Goal: Information Seeking & Learning: Learn about a topic

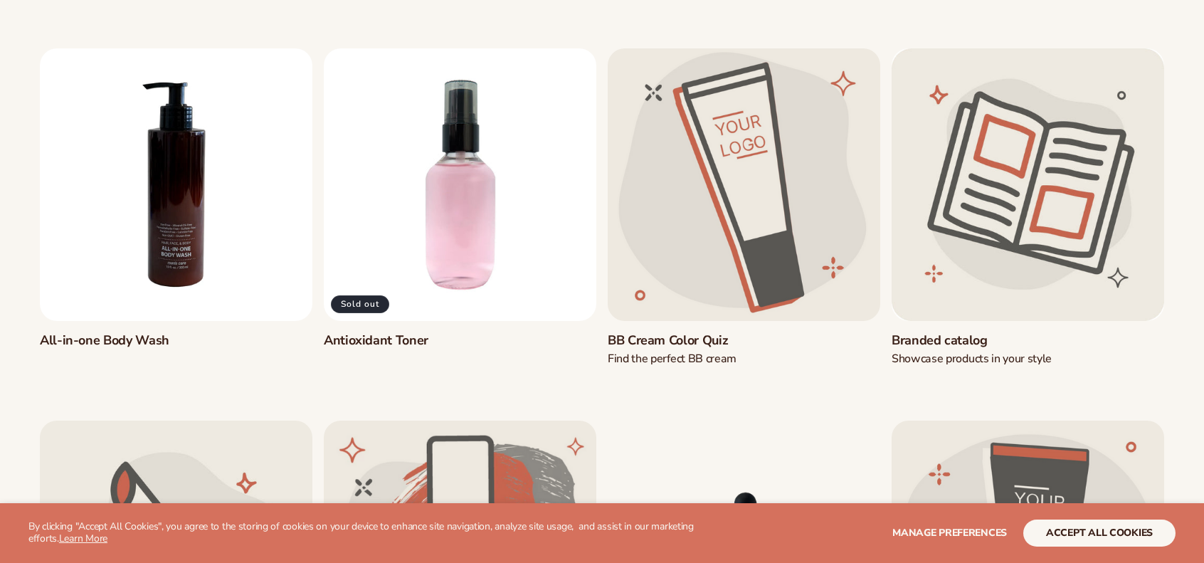
scroll to position [356, 0]
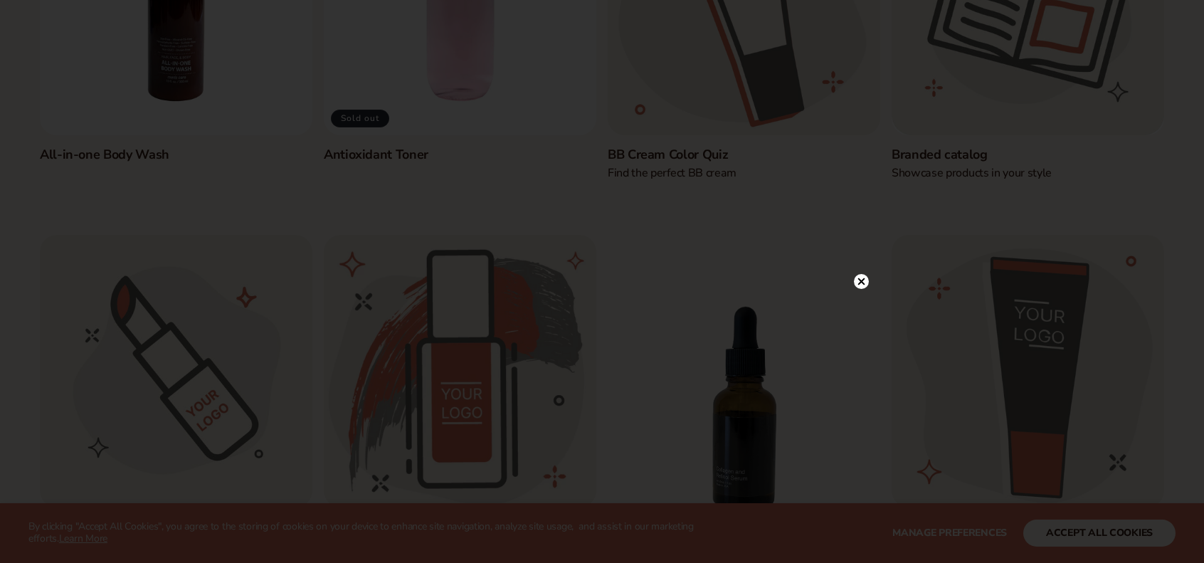
click at [1120, 529] on div at bounding box center [602, 281] width 1204 height 563
click at [863, 117] on icon at bounding box center [861, 119] width 7 height 7
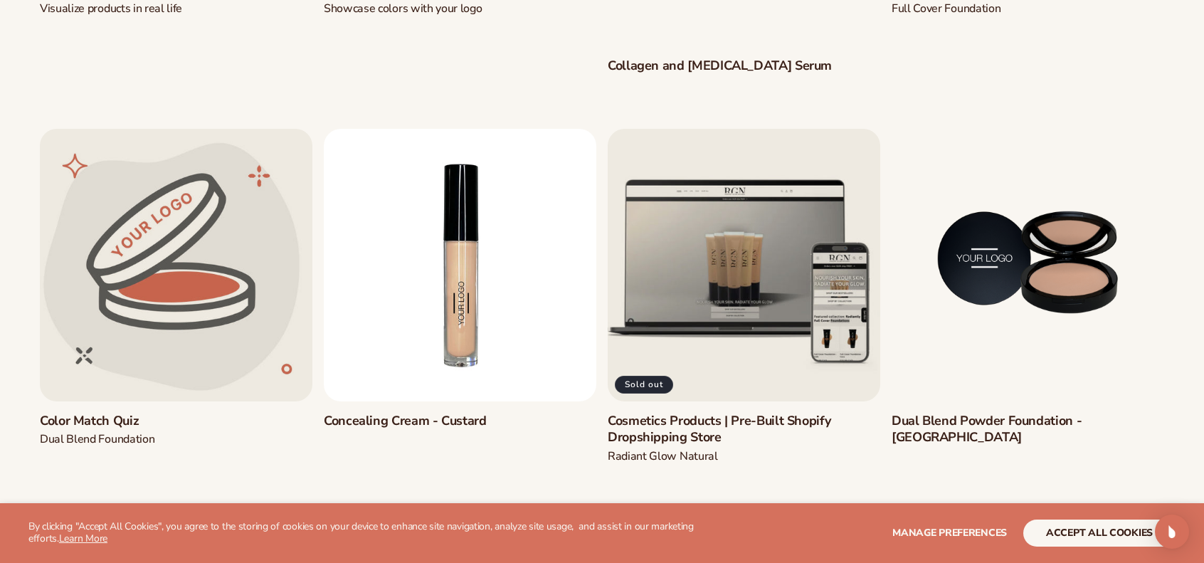
scroll to position [1067, 0]
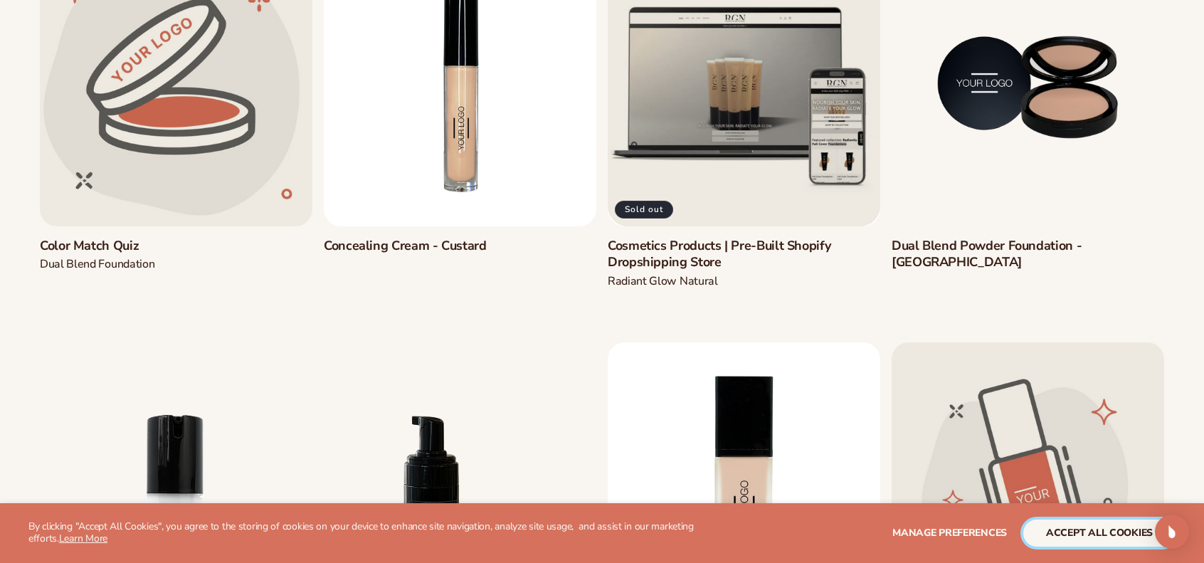
click at [1092, 536] on button "accept all cookies" at bounding box center [1099, 532] width 152 height 27
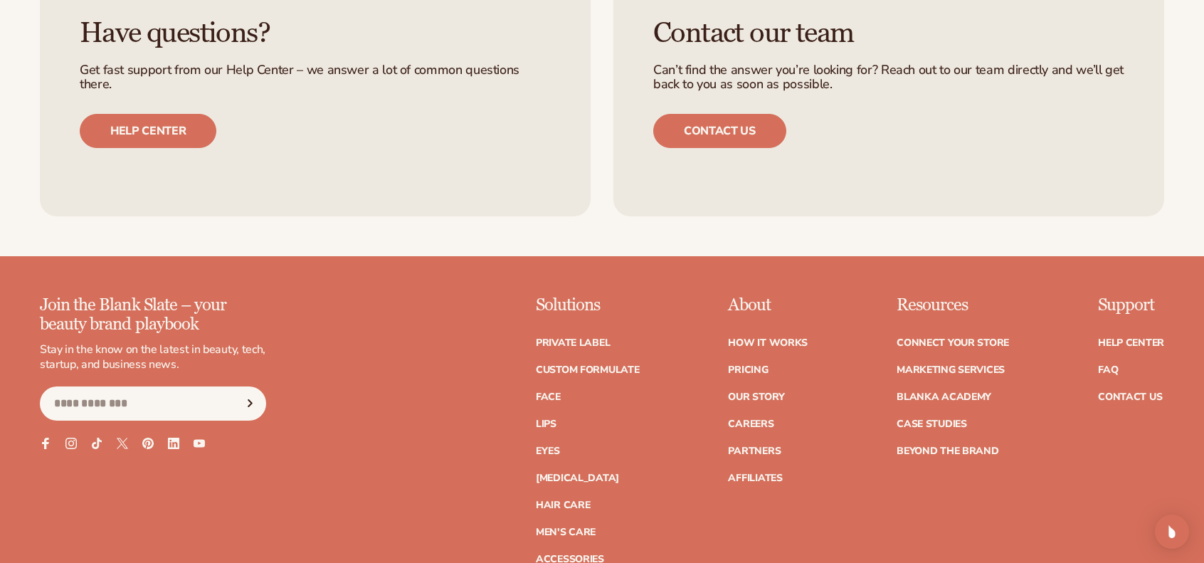
scroll to position [1992, 0]
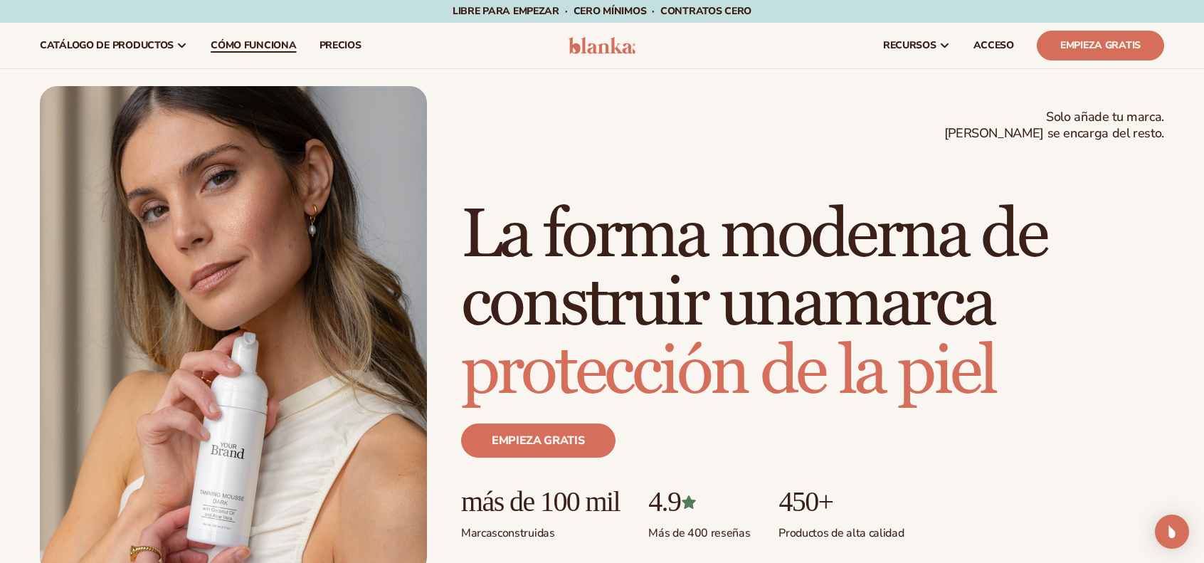
click at [256, 47] on font "Cómo funciona" at bounding box center [253, 45] width 85 height 14
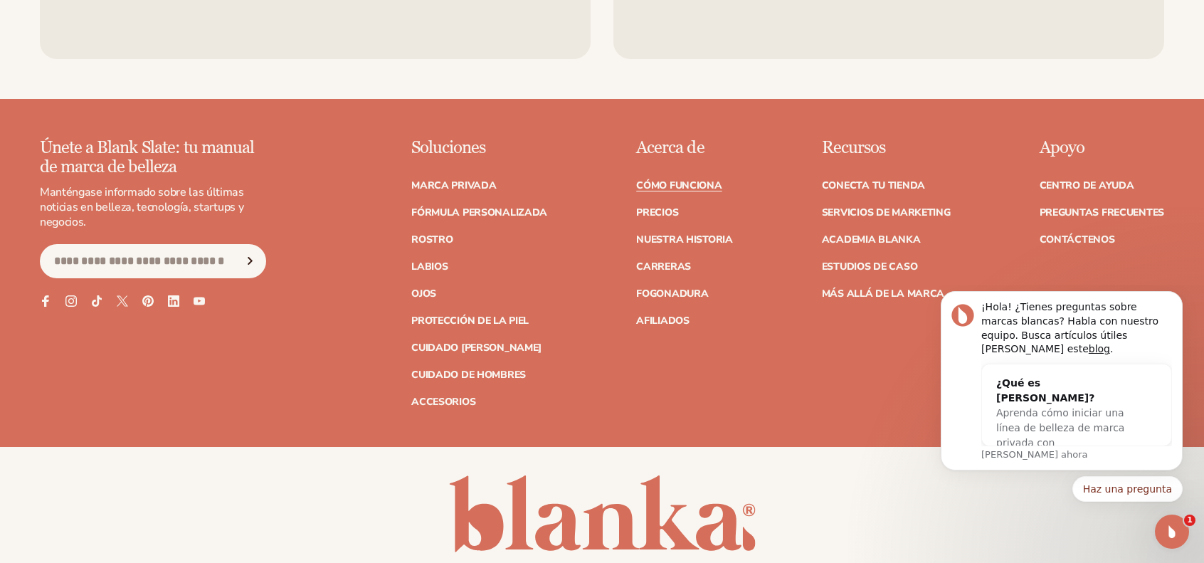
scroll to position [3505, 0]
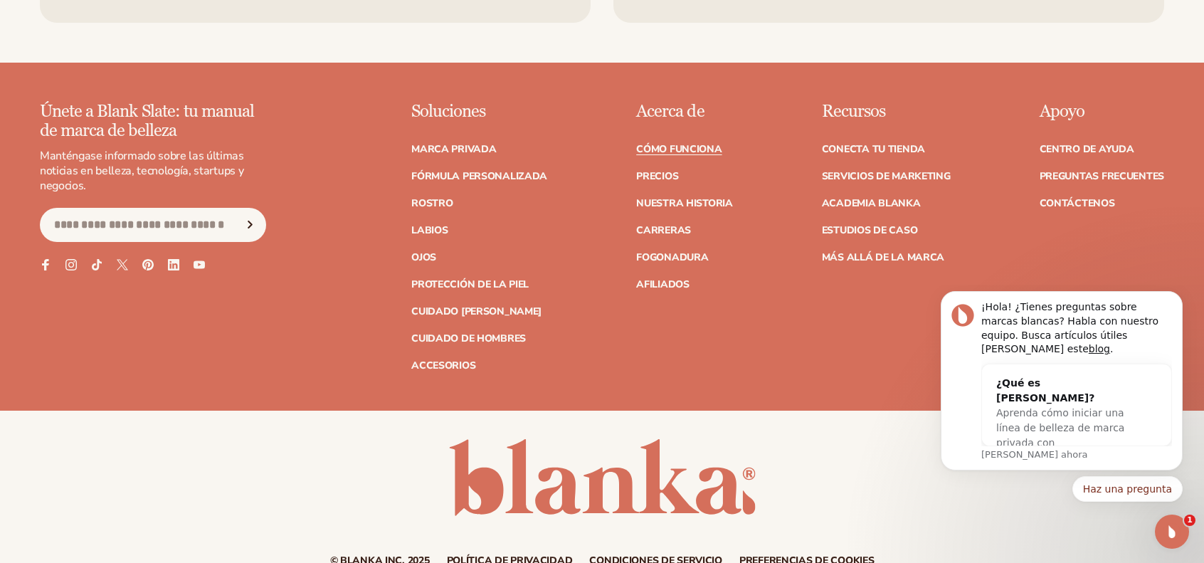
click at [657, 151] on ul "Cómo funciona Precios Nuestra historia Carreras Fogonadura Afiliados" at bounding box center [684, 209] width 97 height 159
click at [658, 169] on font "Precios" at bounding box center [657, 176] width 42 height 14
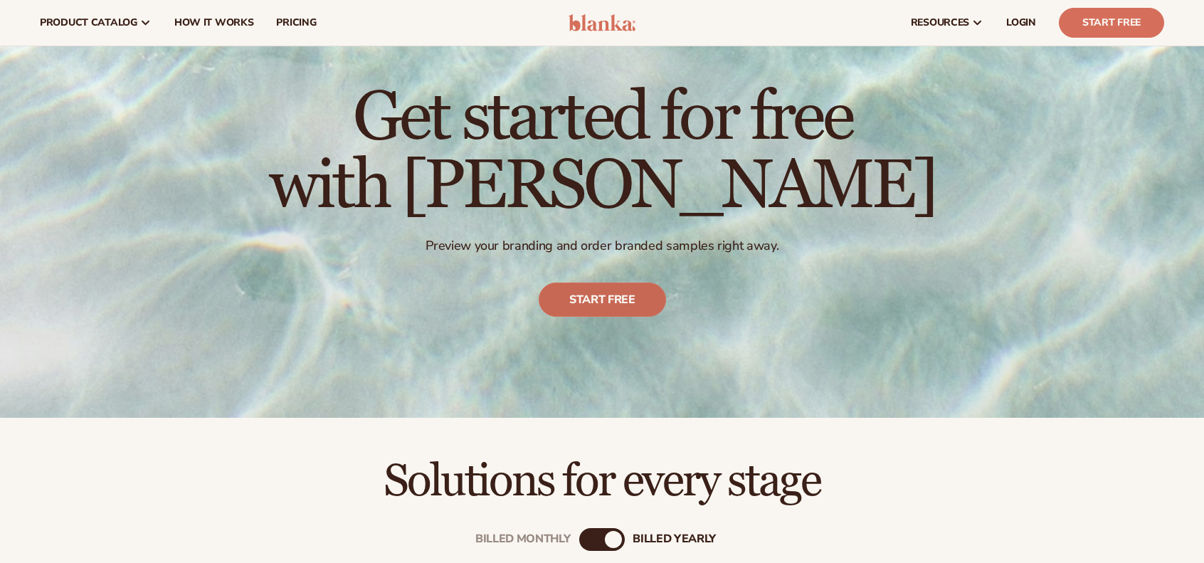
scroll to position [71, 0]
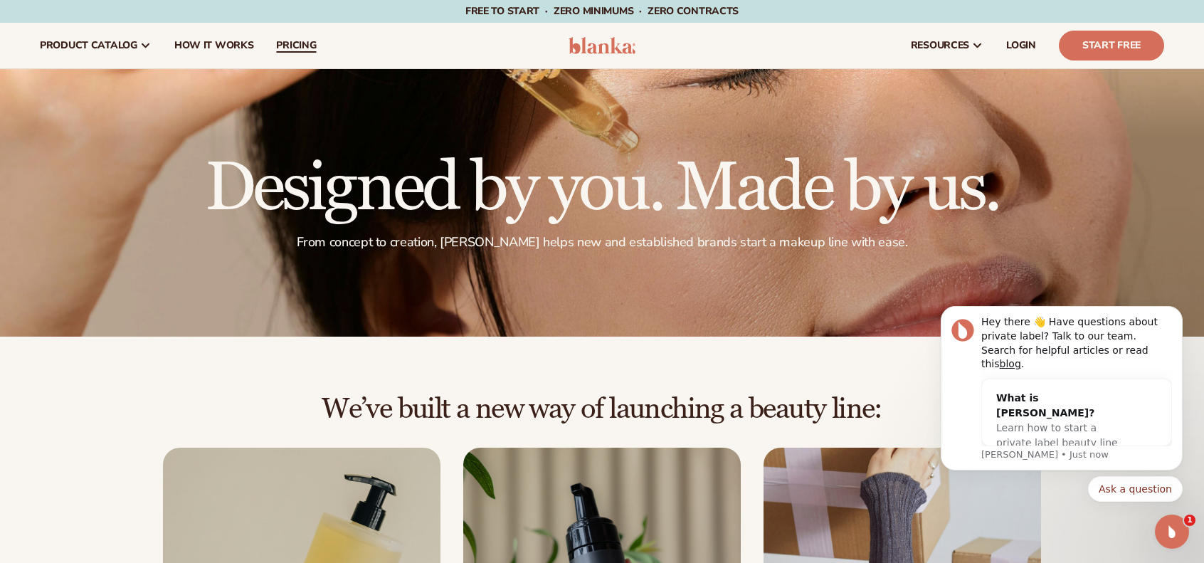
click at [290, 42] on span "pricing" at bounding box center [296, 45] width 40 height 11
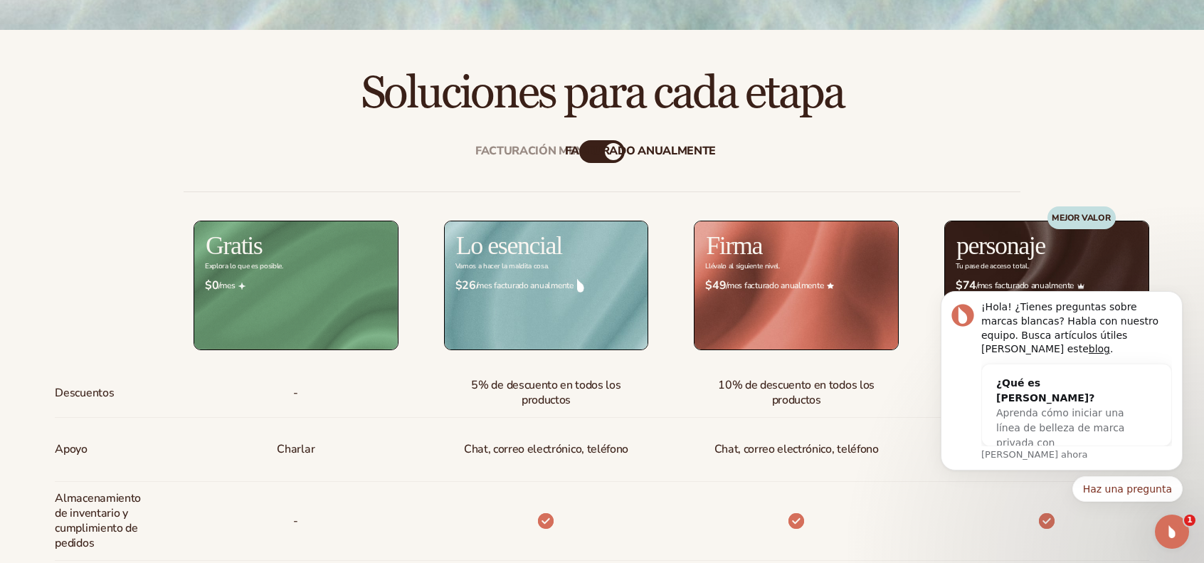
scroll to position [498, 0]
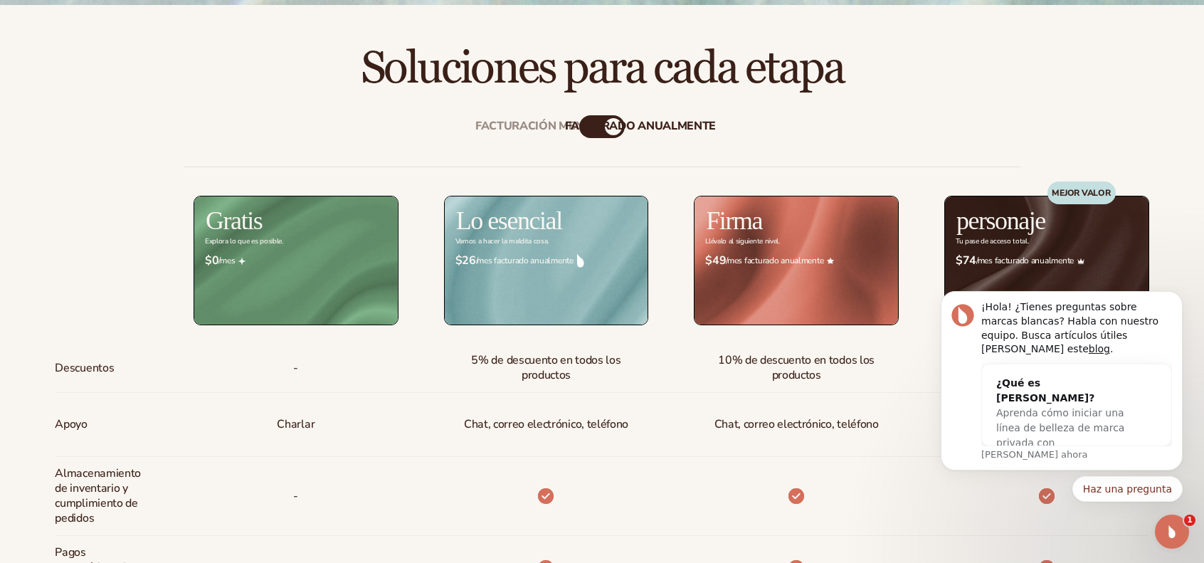
click at [584, 125] on font "facturado anualmente" at bounding box center [640, 126] width 151 height 16
click at [588, 125] on font "facturado anualmente" at bounding box center [640, 126] width 151 height 16
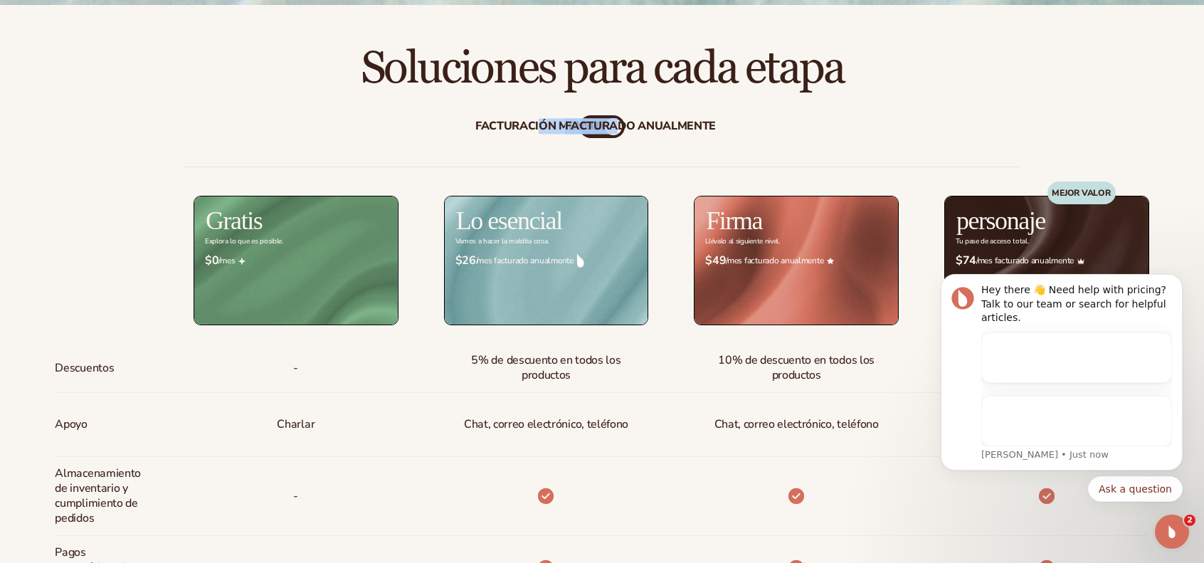
drag, startPoint x: 613, startPoint y: 127, endPoint x: 538, endPoint y: 133, distance: 75.6
click at [579, 133] on div "Facturación mensual facturado anualmente" at bounding box center [602, 126] width 46 height 23
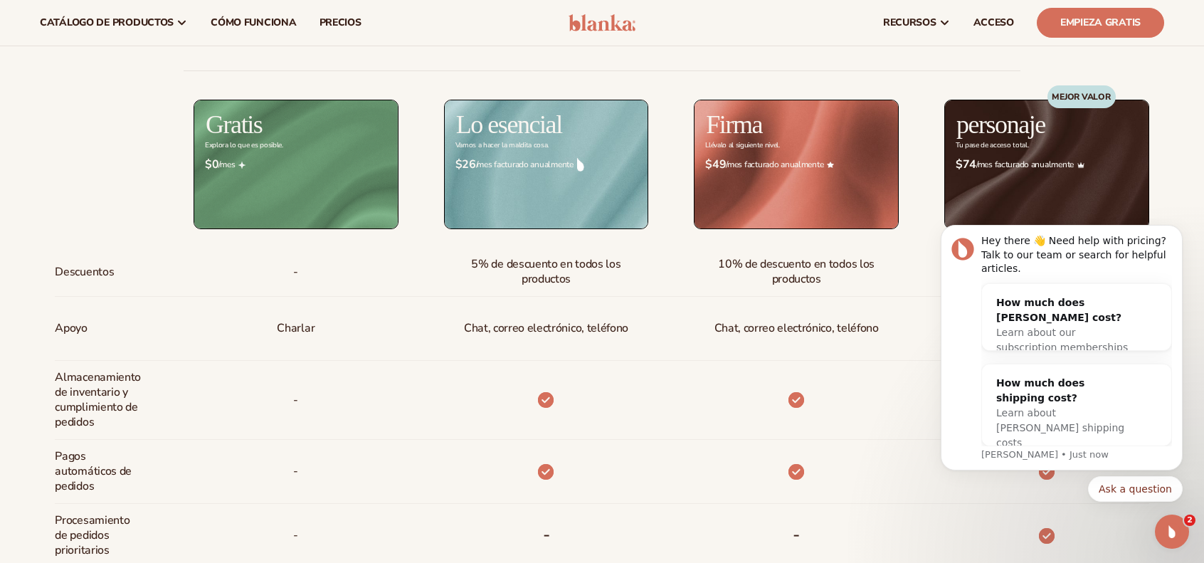
scroll to position [569, 0]
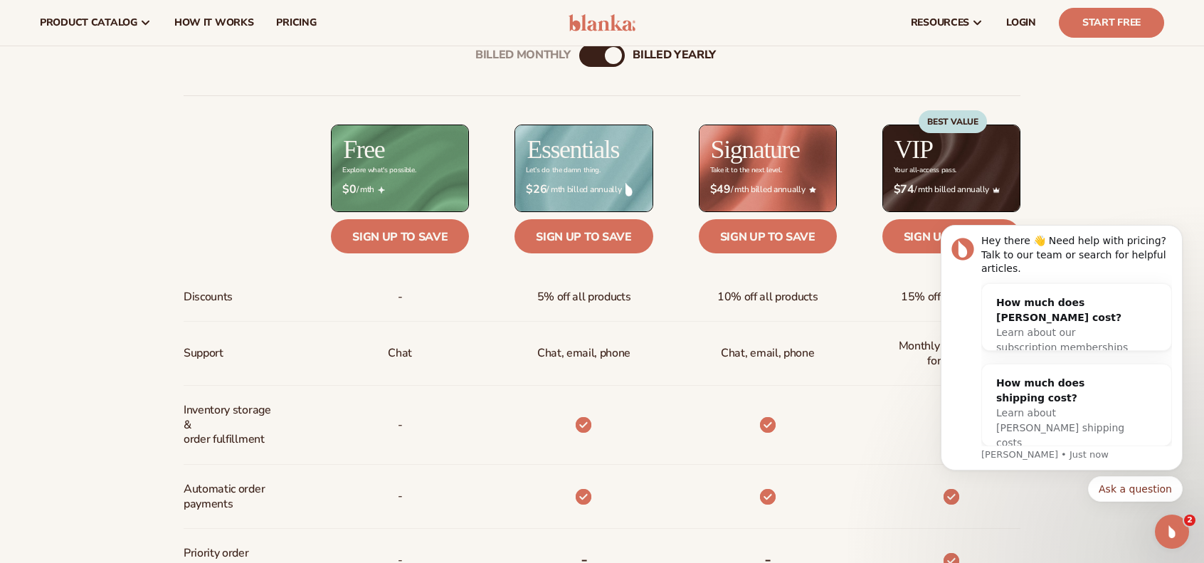
click at [587, 58] on div "Billed Monthly" at bounding box center [587, 55] width 17 height 17
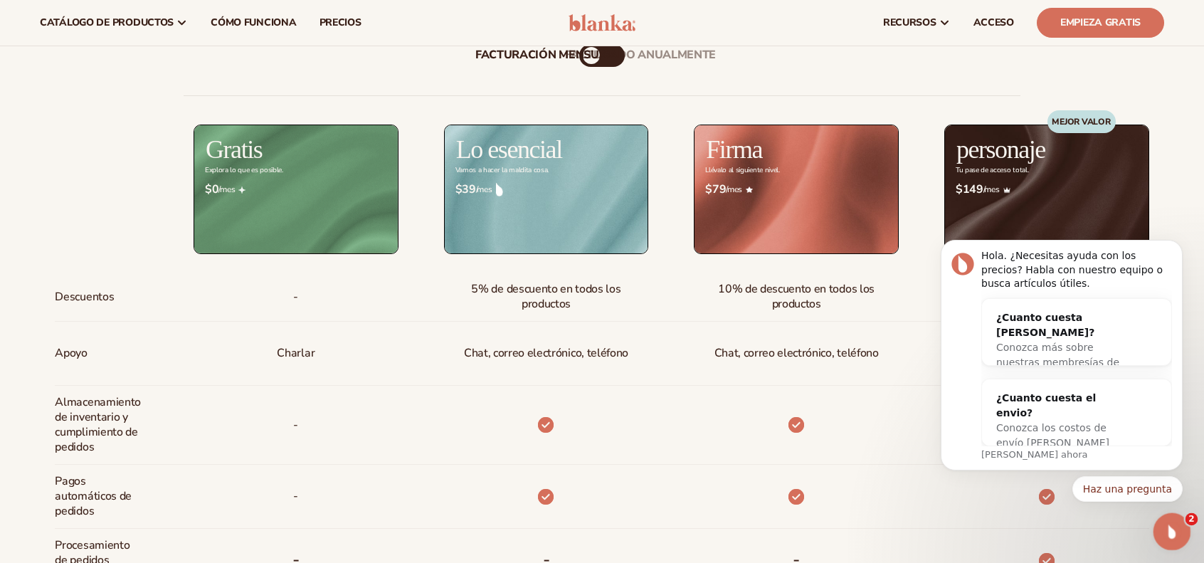
click at [1172, 530] on icon "Abrir Intercom Messenger" at bounding box center [1169, 529] width 23 height 23
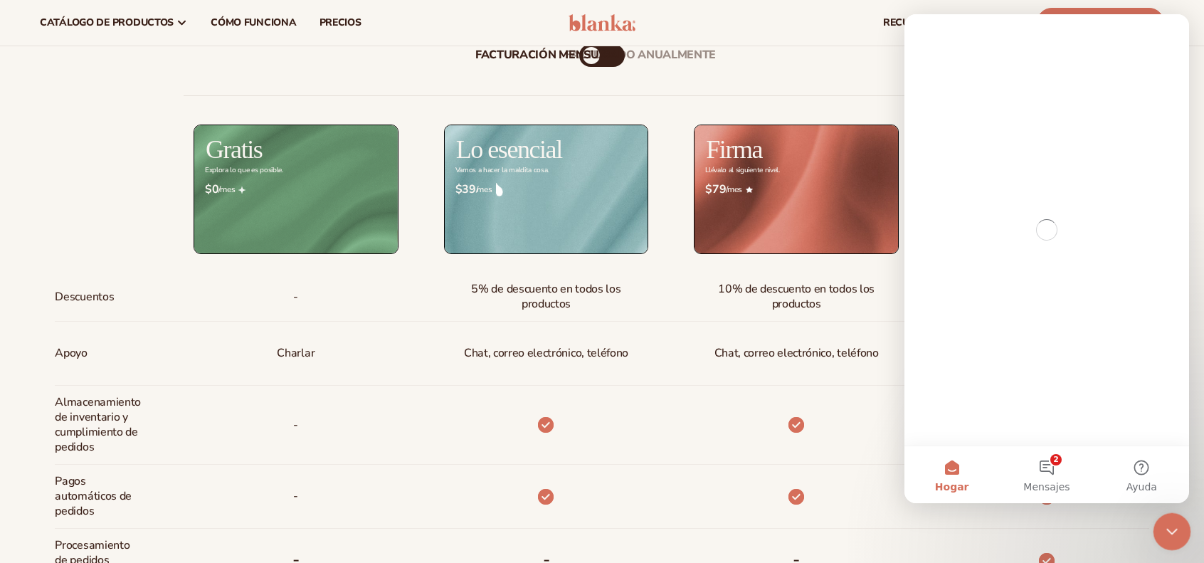
scroll to position [0, 0]
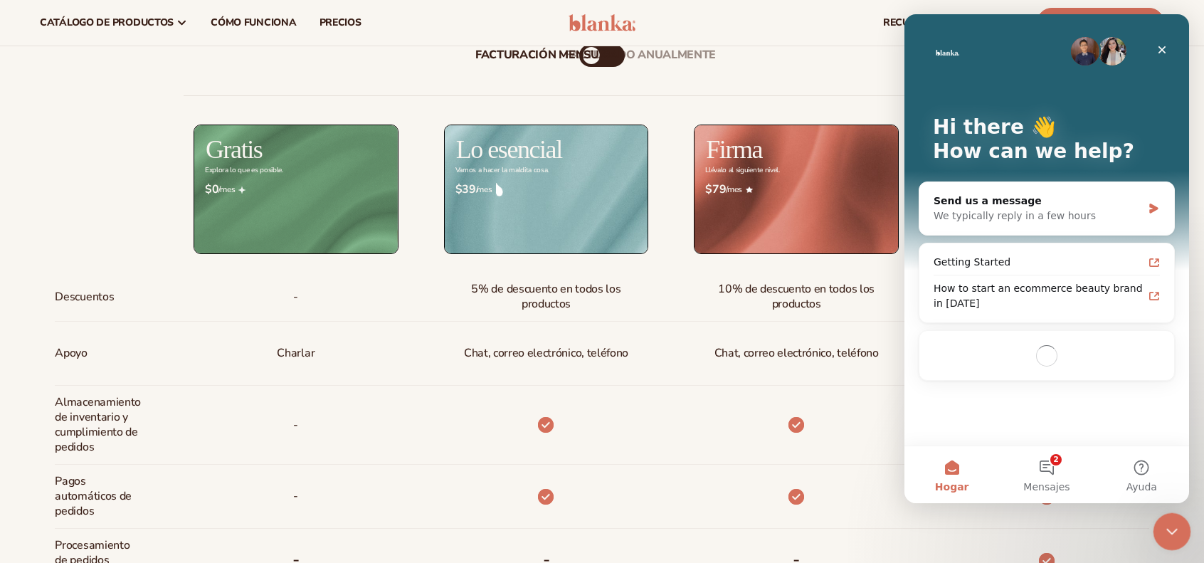
click at [1168, 527] on icon "Close Intercom Messenger" at bounding box center [1169, 529] width 17 height 17
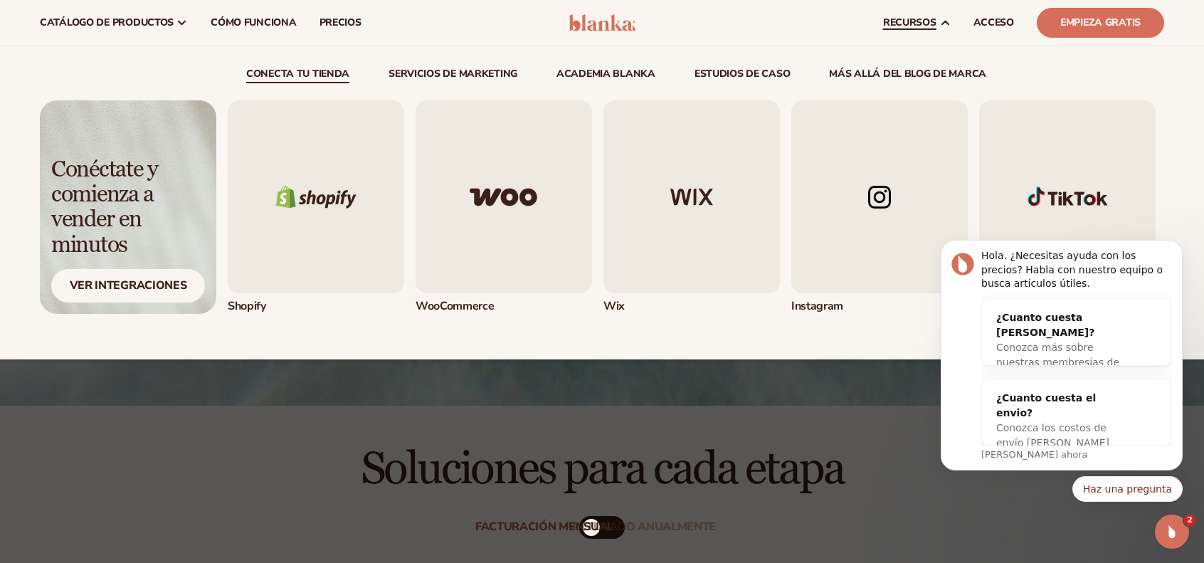
scroll to position [71, 0]
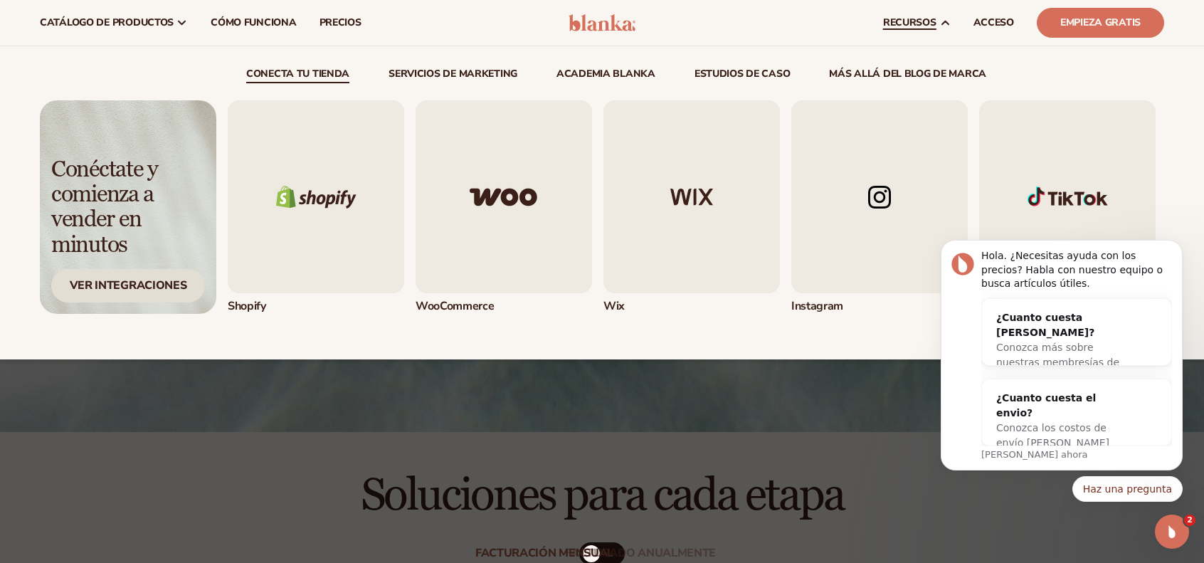
click at [118, 288] on font "Ver integraciones" at bounding box center [128, 286] width 117 height 16
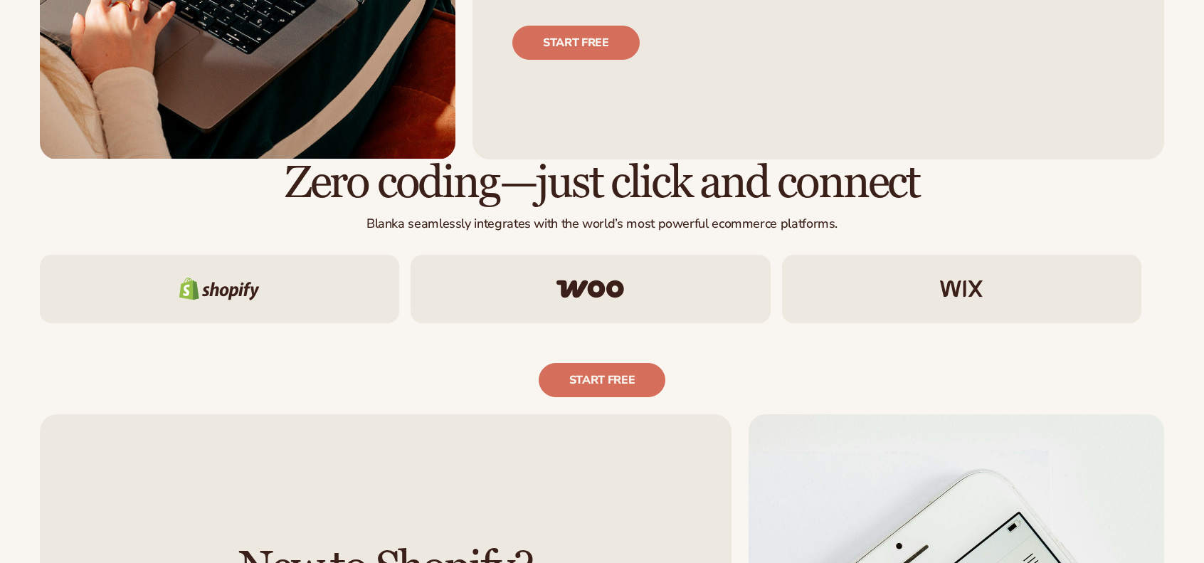
scroll to position [734, 0]
